Goal: Check status: Check status

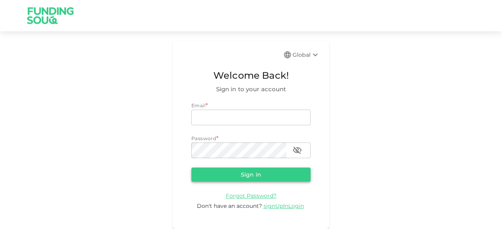
type input "[EMAIL_ADDRESS][DOMAIN_NAME]"
click at [290, 178] on button "Sign in" at bounding box center [250, 175] width 119 height 14
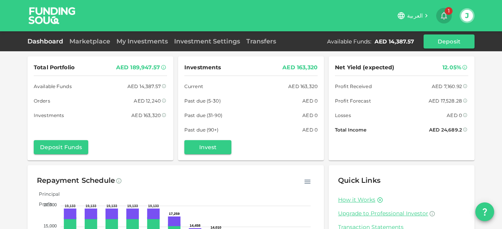
click at [446, 11] on span "1" at bounding box center [449, 11] width 8 height 8
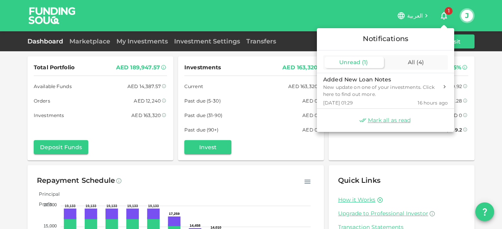
click at [106, 40] on div at bounding box center [251, 114] width 502 height 229
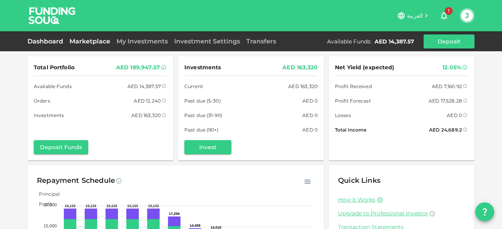
click at [99, 42] on link "Marketplace" at bounding box center [89, 41] width 47 height 7
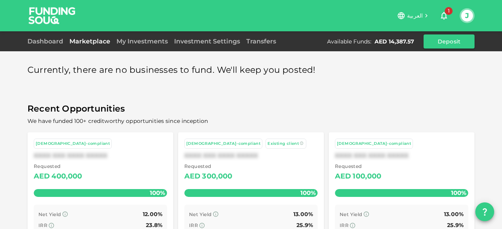
click at [443, 12] on icon "button" at bounding box center [444, 16] width 6 height 8
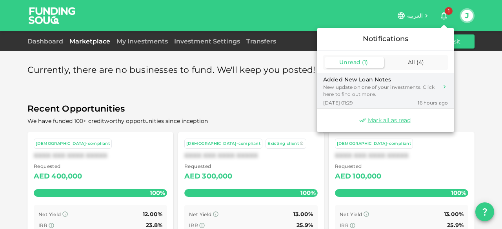
click at [356, 92] on div "New update on one of your investments. Click here to find out more." at bounding box center [380, 91] width 115 height 14
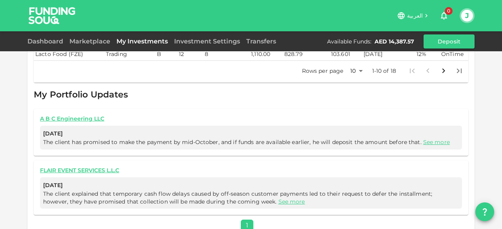
scroll to position [442, 0]
click at [443, 138] on link "See more" at bounding box center [436, 141] width 27 height 7
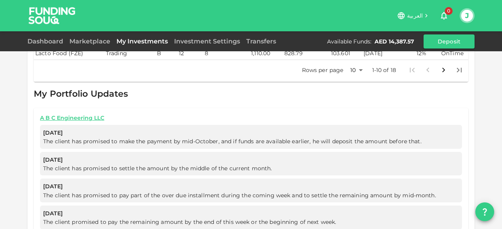
click at [441, 138] on span "The client has promised to make the payment by mid-October, and if funds are av…" at bounding box center [251, 142] width 416 height 8
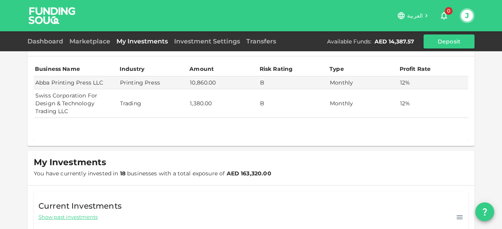
scroll to position [0, 0]
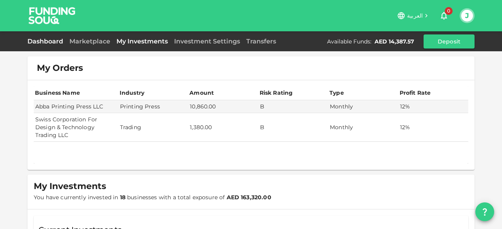
click at [40, 44] on link "Dashboard" at bounding box center [46, 41] width 39 height 7
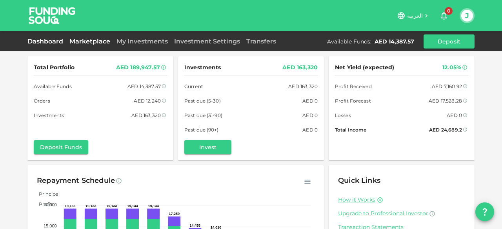
click at [94, 40] on link "Marketplace" at bounding box center [89, 41] width 47 height 7
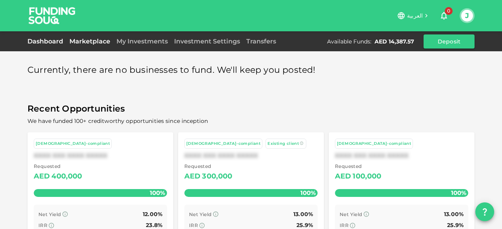
click at [51, 43] on link "Dashboard" at bounding box center [46, 41] width 39 height 7
